Goal: Task Accomplishment & Management: Use online tool/utility

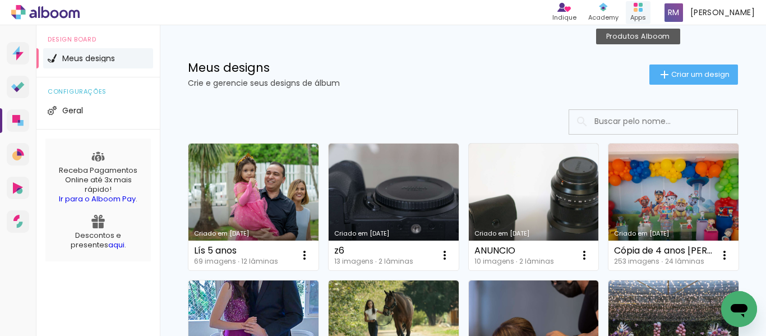
click at [633, 17] on div "Apps" at bounding box center [638, 18] width 16 height 10
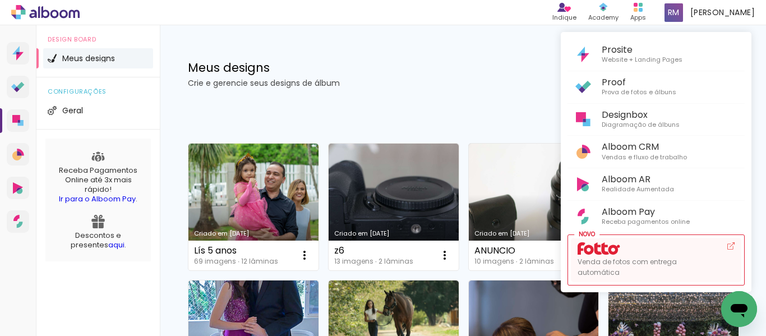
click at [613, 255] on div "Venda de fotos com entrega automática" at bounding box center [648, 259] width 140 height 35
click at [447, 56] on div at bounding box center [383, 168] width 766 height 336
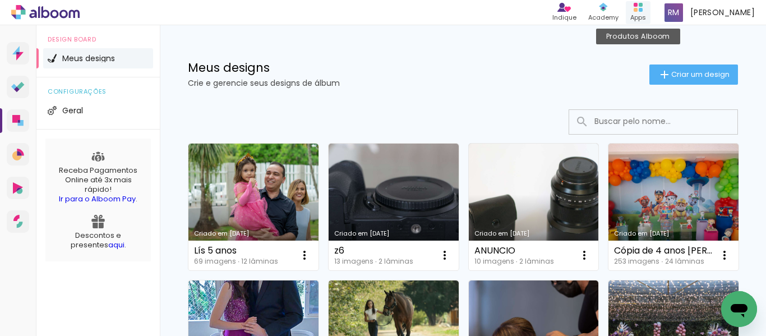
click at [634, 17] on div "Apps" at bounding box center [638, 18] width 16 height 10
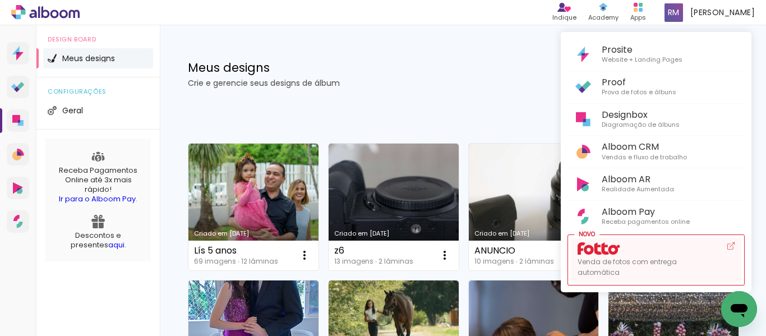
click at [624, 251] on div "Venda de fotos com entrega automática" at bounding box center [648, 259] width 140 height 35
